Goal: Find specific page/section

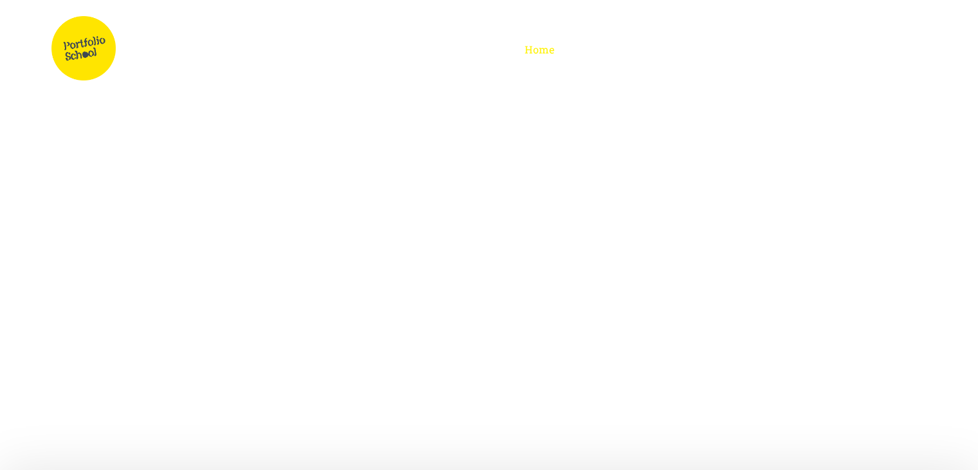
click at [742, 48] on span "Afterschool" at bounding box center [745, 49] width 62 height 14
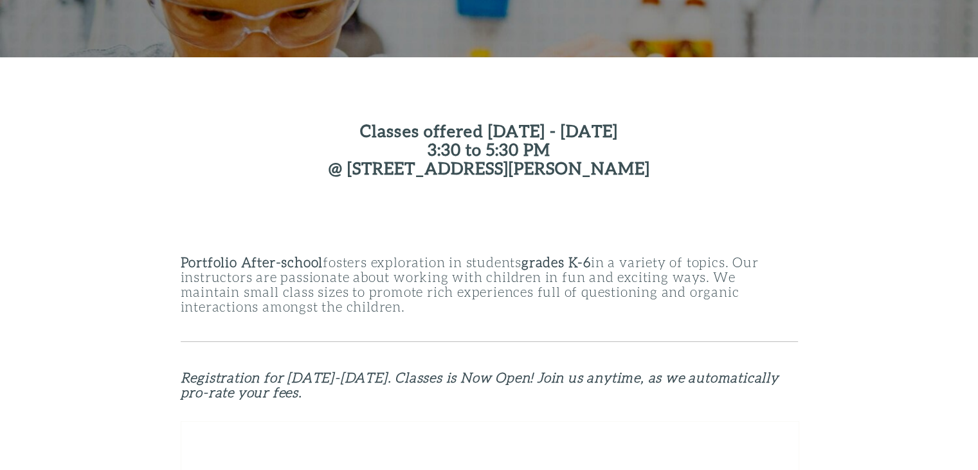
scroll to position [329, 0]
